Goal: Navigation & Orientation: Understand site structure

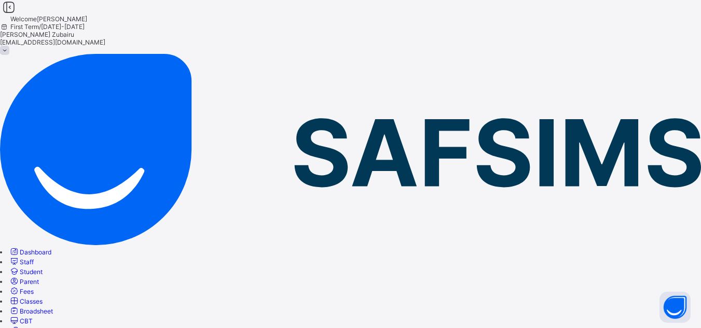
click at [34, 288] on link "Fees" at bounding box center [21, 292] width 25 height 8
click at [34, 258] on span "Staff" at bounding box center [27, 262] width 14 height 8
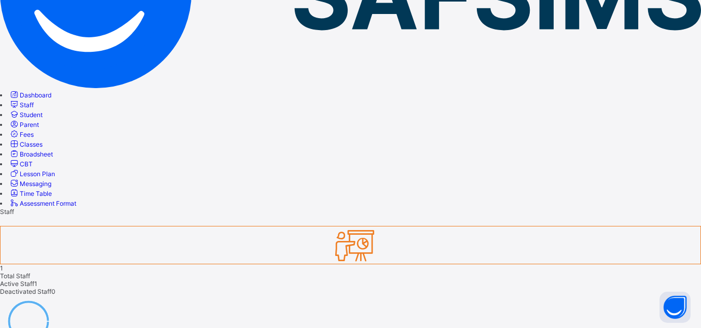
scroll to position [159, 0]
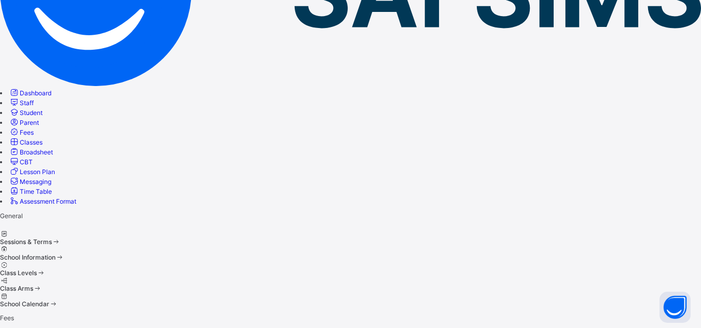
scroll to position [78, 0]
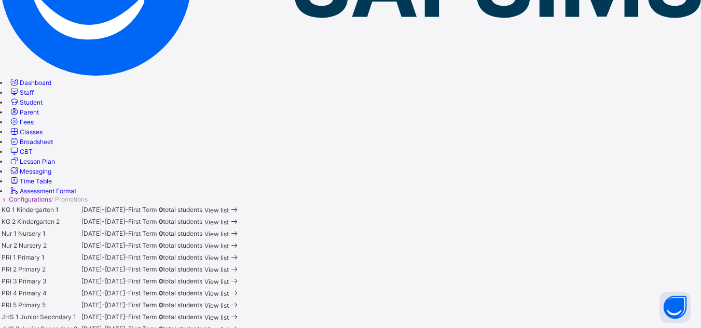
scroll to position [175, 0]
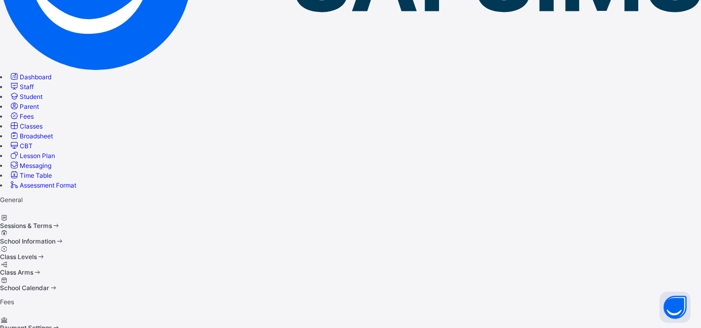
scroll to position [78, 0]
